Goal: Task Accomplishment & Management: Manage account settings

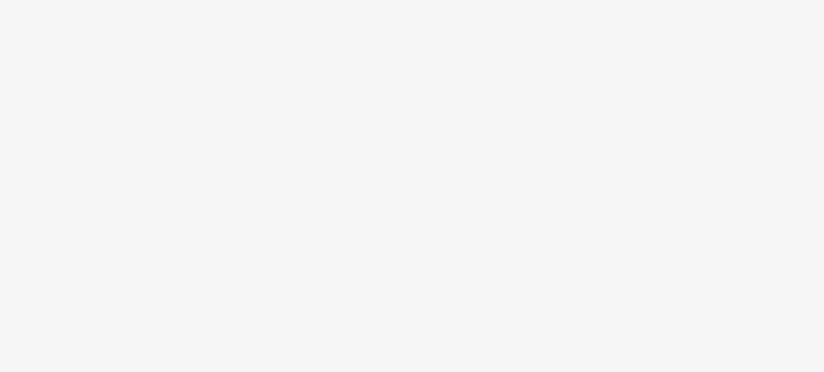
click at [419, 195] on body at bounding box center [412, 186] width 824 height 372
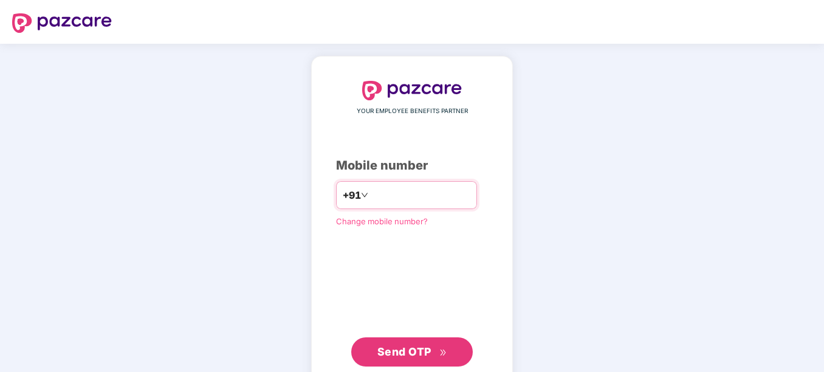
click at [396, 189] on input "number" at bounding box center [421, 194] width 100 height 19
type input "**********"
click at [365, 232] on div "**********" at bounding box center [412, 224] width 152 height 286
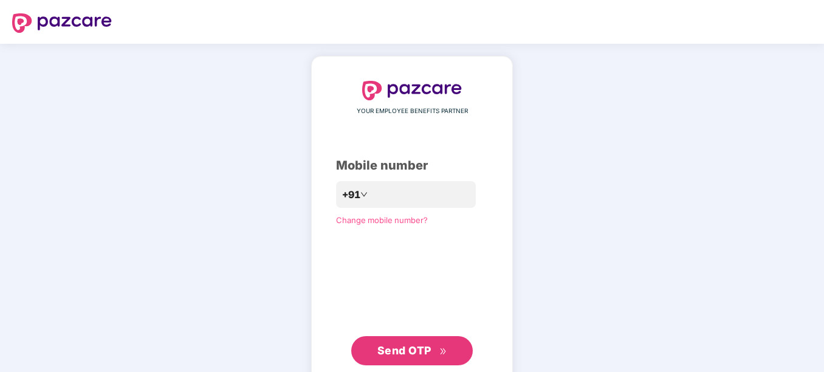
click at [393, 366] on div "**********" at bounding box center [412, 223] width 202 height 334
click at [394, 357] on span "Send OTP" at bounding box center [413, 350] width 70 height 17
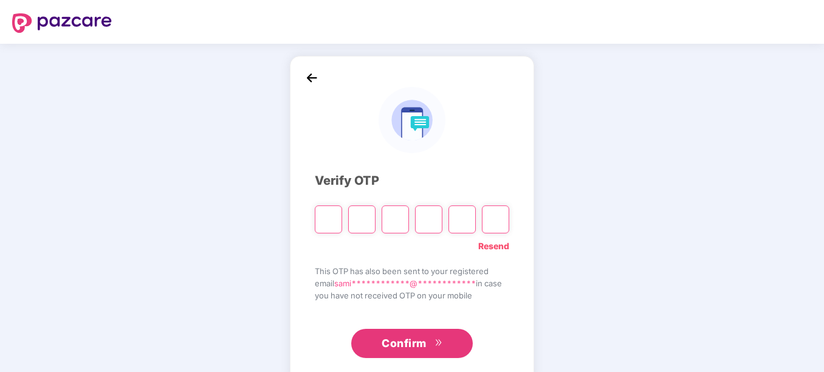
type input "*"
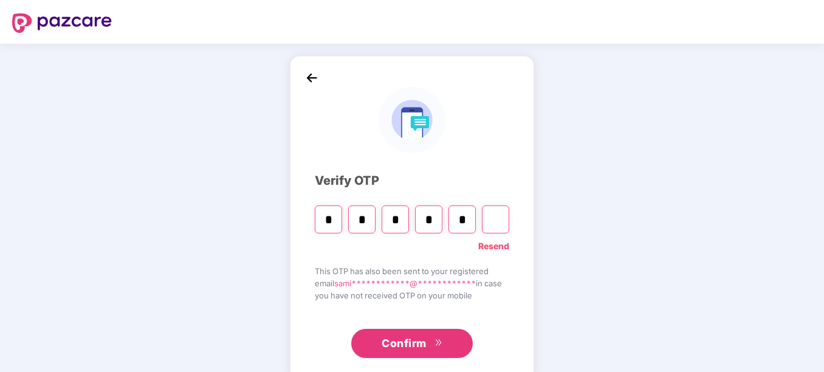
type input "*"
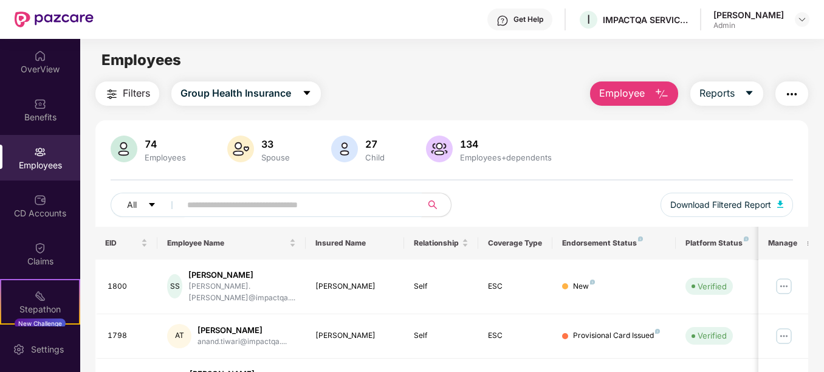
click at [213, 202] on input "text" at bounding box center [296, 205] width 218 height 18
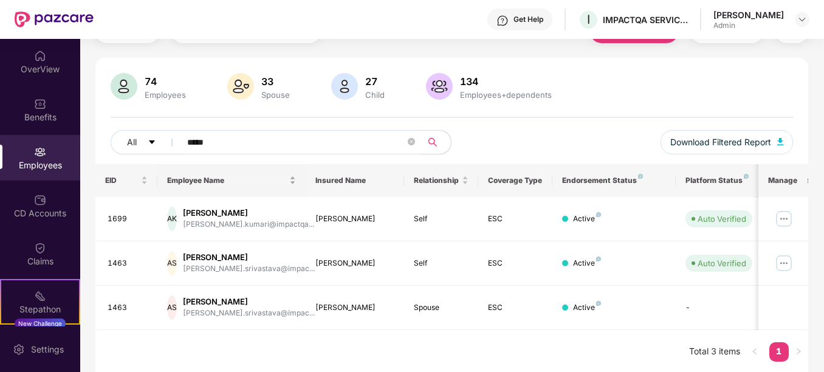
scroll to position [64, 0]
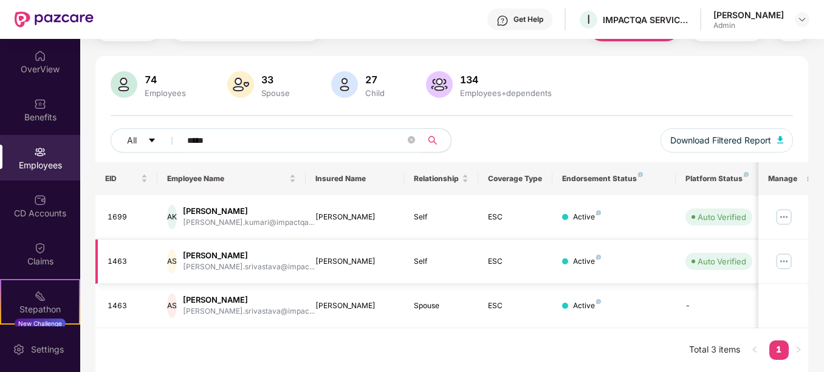
type input "*****"
click at [792, 260] on img at bounding box center [784, 261] width 19 height 19
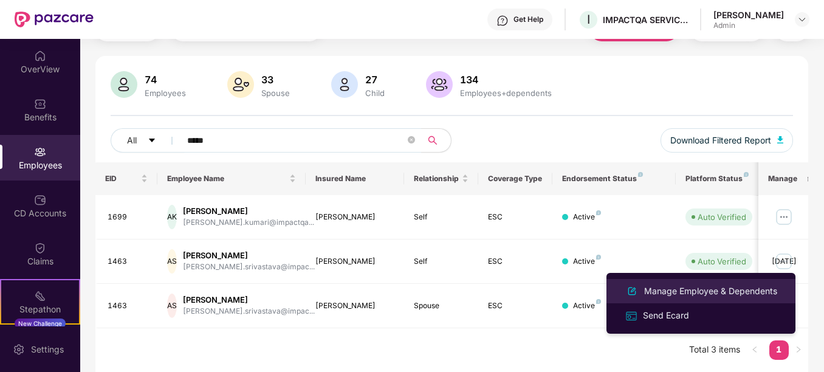
click at [727, 290] on div "Manage Employee & Dependents" at bounding box center [711, 291] width 138 height 13
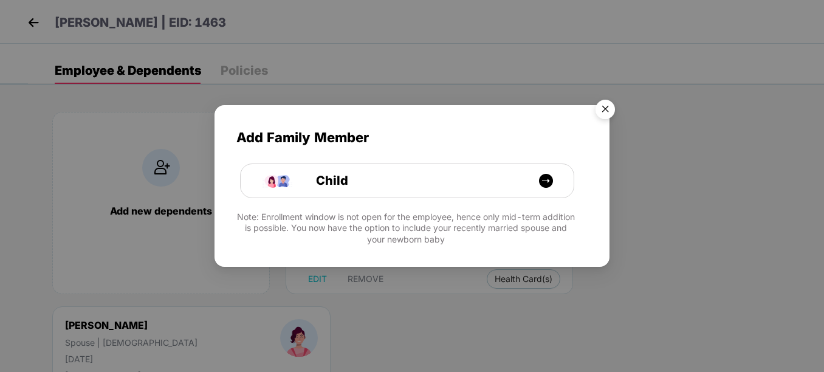
click at [606, 106] on img "Close" at bounding box center [606, 111] width 34 height 34
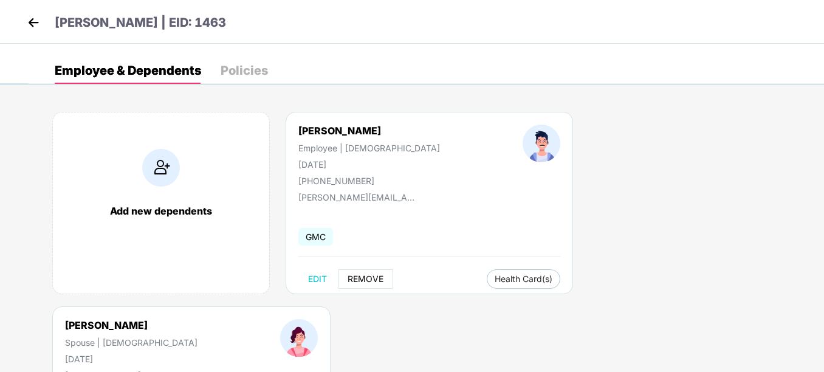
click at [375, 272] on button "REMOVE" at bounding box center [365, 278] width 55 height 19
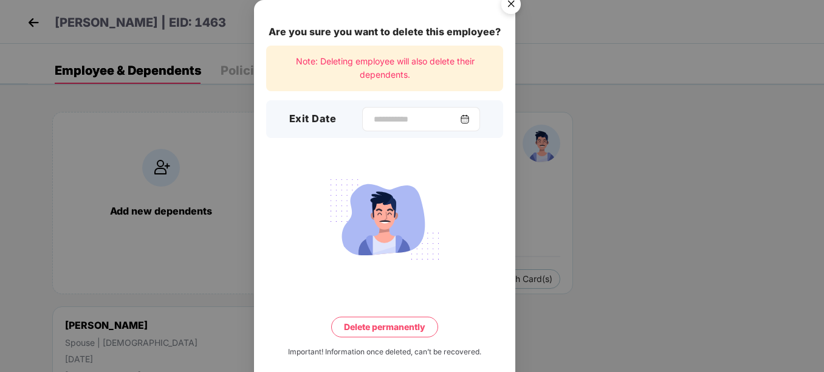
click at [469, 117] on img at bounding box center [465, 119] width 10 height 10
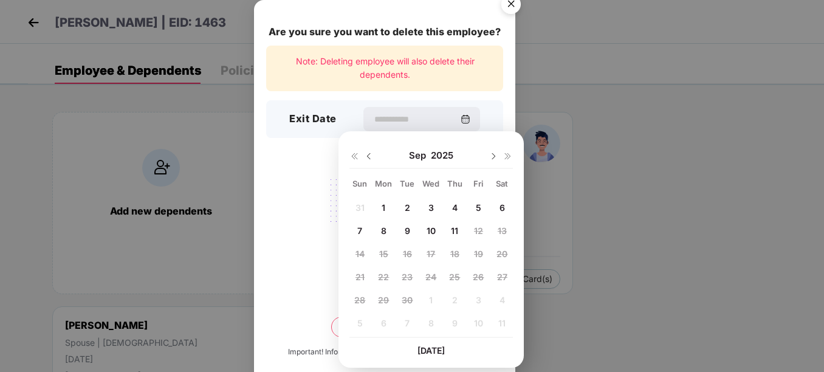
click at [368, 156] on img at bounding box center [369, 156] width 10 height 10
click at [472, 256] on div "29 30 1 2 3 4 5 6 7 8 9 10 11 12 13 14 15 16 17 18 19 20 21 22 23 24 25 26 27 2…" at bounding box center [432, 267] width 164 height 139
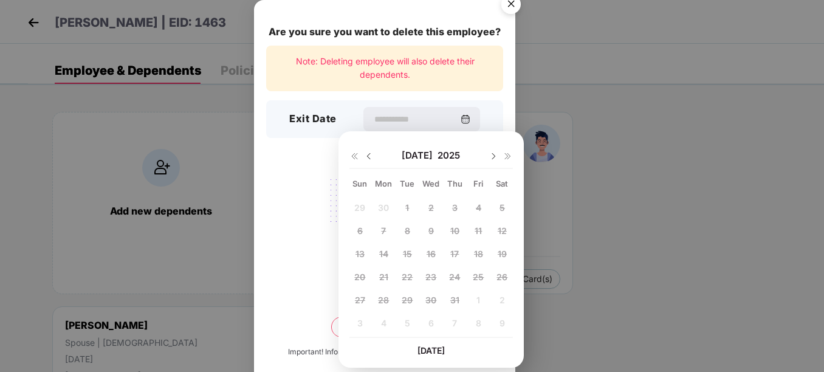
click at [472, 256] on div "29 30 1 2 3 4 5 6 7 8 9 10 11 12 13 14 15 16 17 18 19 20 21 22 23 24 25 26 27 2…" at bounding box center [432, 267] width 164 height 139
click at [482, 250] on div "29 30 1 2 3 4 5 6 7 8 9 10 11 12 13 14 15 16 17 18 19 20 21 22 23 24 25 26 27 2…" at bounding box center [432, 267] width 164 height 139
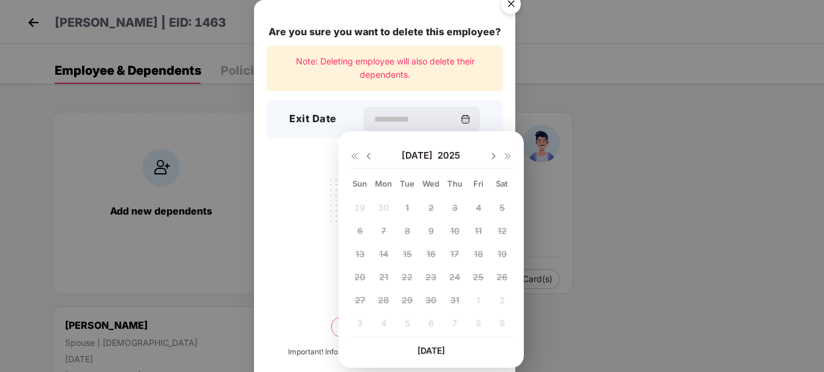
click at [482, 250] on div "29 30 1 2 3 4 5 6 7 8 9 10 11 12 13 14 15 16 17 18 19 20 21 22 23 24 25 26 27 2…" at bounding box center [432, 267] width 164 height 139
click at [514, 6] on img "Close" at bounding box center [511, 6] width 34 height 34
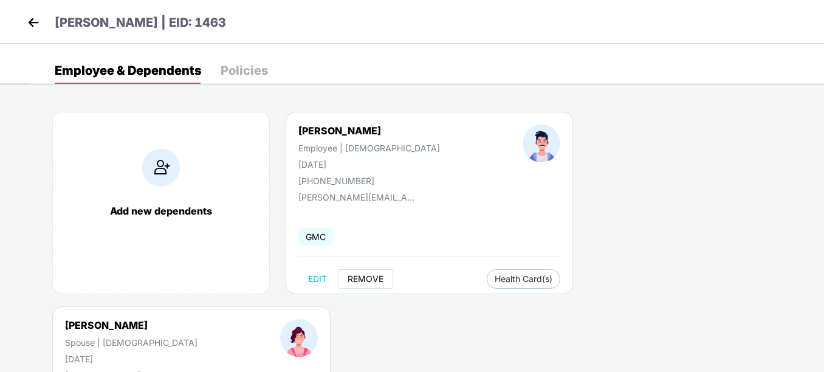
click at [369, 272] on button "REMOVE" at bounding box center [365, 278] width 55 height 19
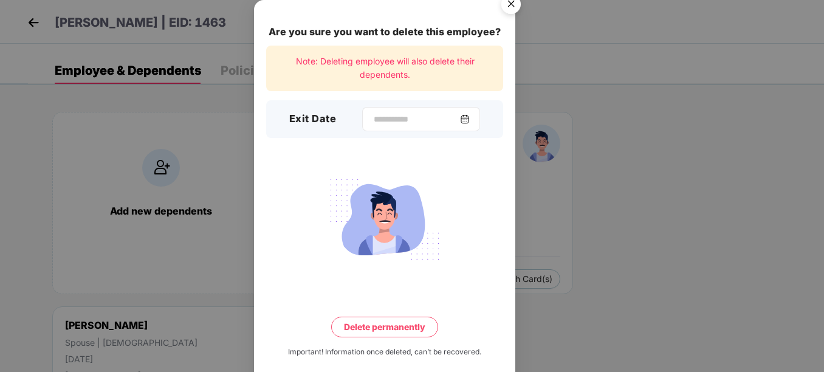
click at [476, 111] on div at bounding box center [421, 119] width 118 height 24
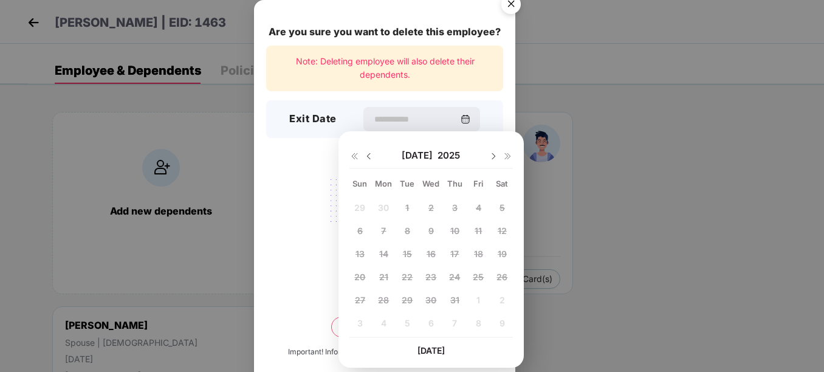
click at [490, 156] on img at bounding box center [494, 156] width 10 height 10
click at [384, 282] on div "18" at bounding box center [384, 277] width 18 height 18
type input "**********"
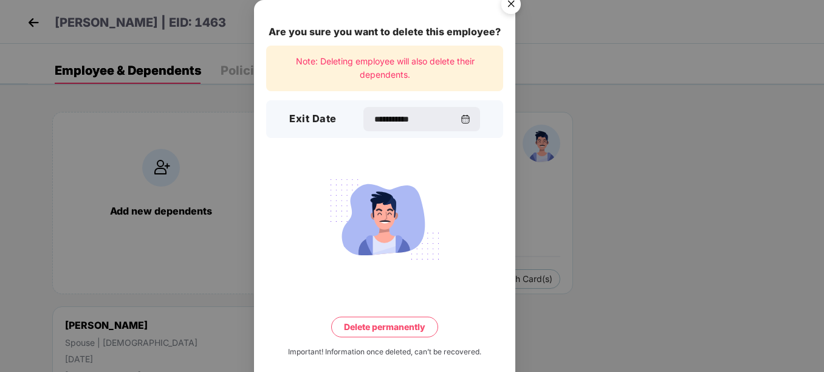
click at [401, 329] on button "Delete permanently" at bounding box center [384, 327] width 107 height 21
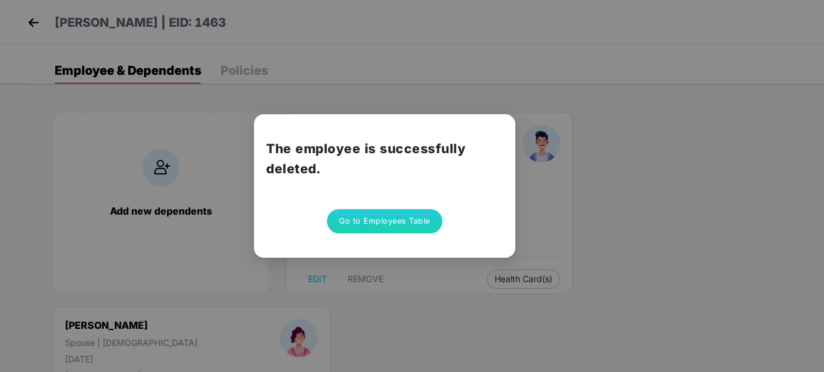
click at [414, 224] on button "Go to Employees Table" at bounding box center [385, 221] width 116 height 24
